Goal: Find specific page/section

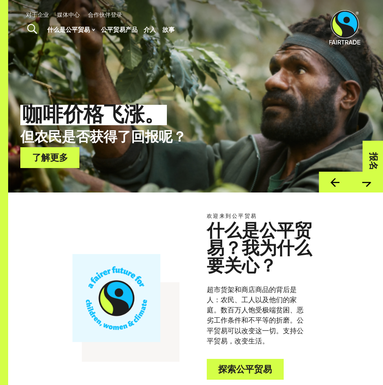
click at [148, 192] on div "欢迎来到公平贸易 什么是公平贸易？我为什么要关心？ 超市货架和商店商品的背后是人：农民、工人以及他们的家庭。数百万人饱受极端贫困、恶劣工作条件和不平等的折磨。…" at bounding box center [195, 295] width 375 height 207
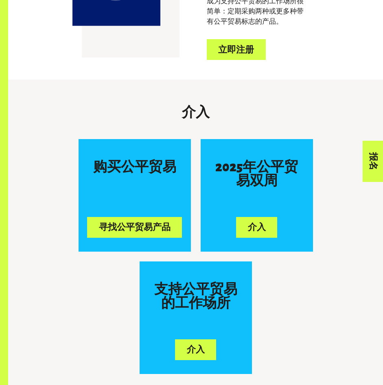
scroll to position [489, 0]
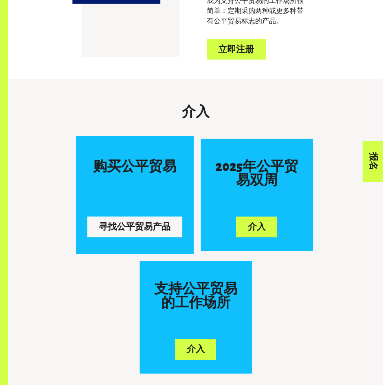
click at [153, 222] on font "寻找公平贸易产品" at bounding box center [135, 226] width 72 height 9
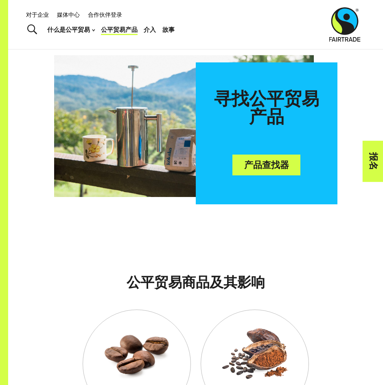
scroll to position [326, 0]
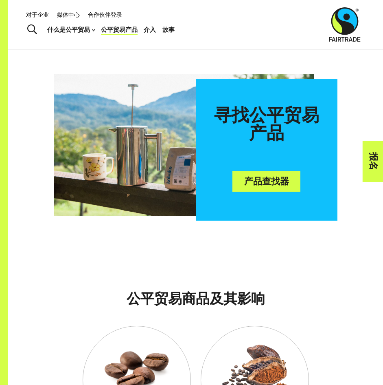
click at [260, 177] on font "产品查找器" at bounding box center [267, 181] width 45 height 9
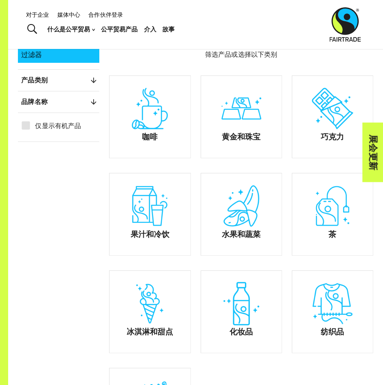
scroll to position [41, 0]
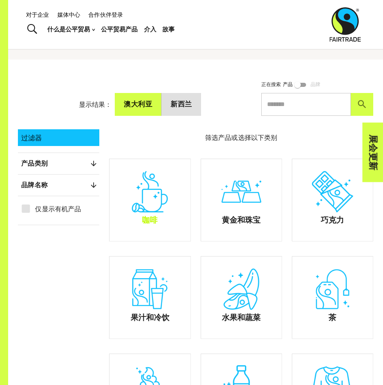
click at [160, 219] on div "咖啡" at bounding box center [150, 200] width 81 height 82
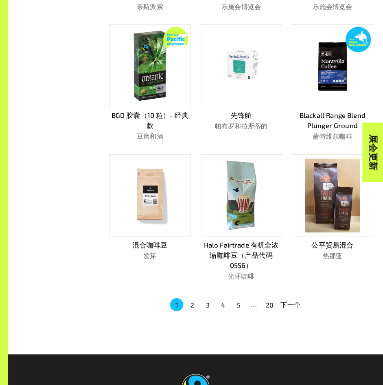
scroll to position [367, 0]
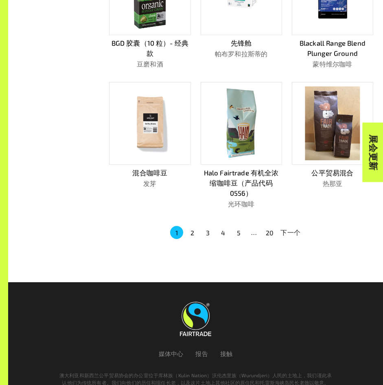
click at [191, 229] on font "2" at bounding box center [193, 233] width 4 height 8
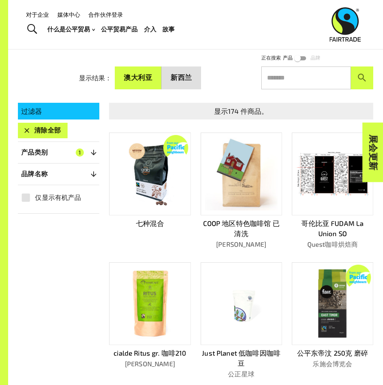
scroll to position [51, 0]
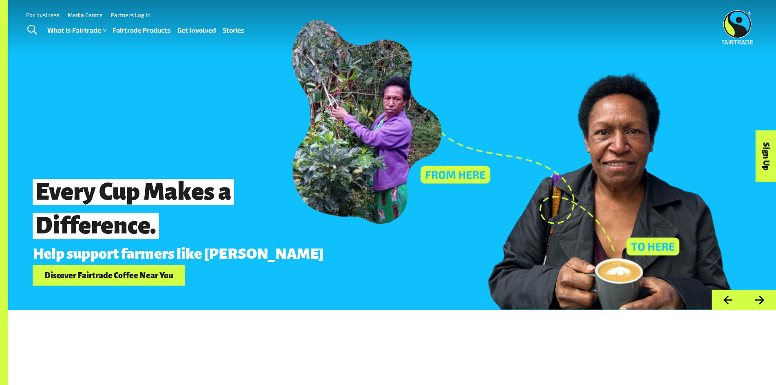
drag, startPoint x: 248, startPoint y: 51, endPoint x: 251, endPoint y: 49, distance: 4.2
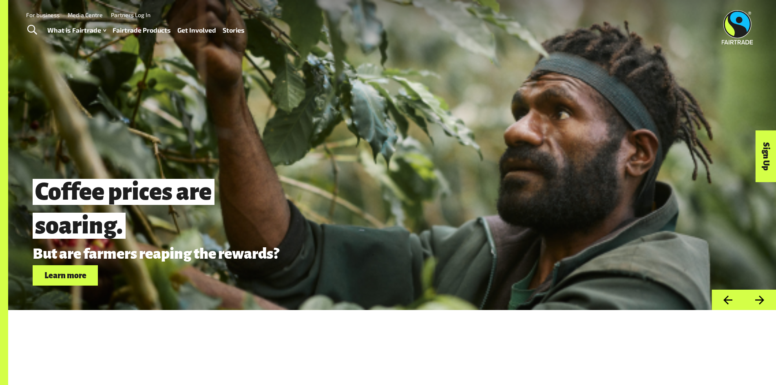
drag, startPoint x: 352, startPoint y: 156, endPoint x: 348, endPoint y: 161, distance: 5.8
click at [350, 161] on div "Coffee prices are soaring. But are farmers reaping the rewards? Learn more" at bounding box center [391, 155] width 767 height 310
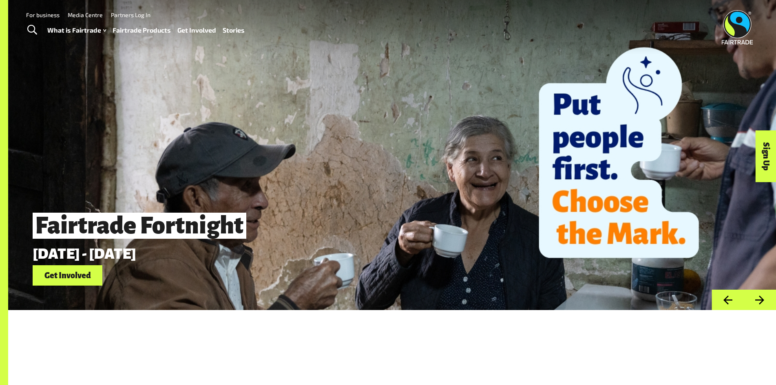
click at [163, 0] on div "Menu For business Media Centre Partners Log In What is Fairtrade How Fairtrade …" at bounding box center [388, 27] width 776 height 55
